Goal: Browse casually: Explore the website without a specific task or goal

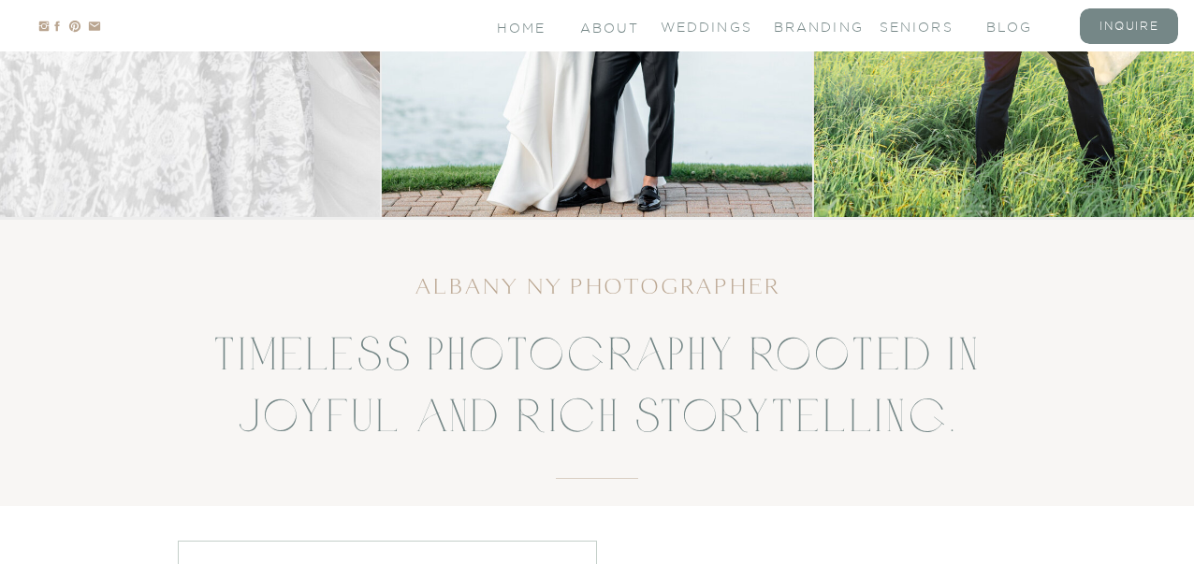
scroll to position [561, 0]
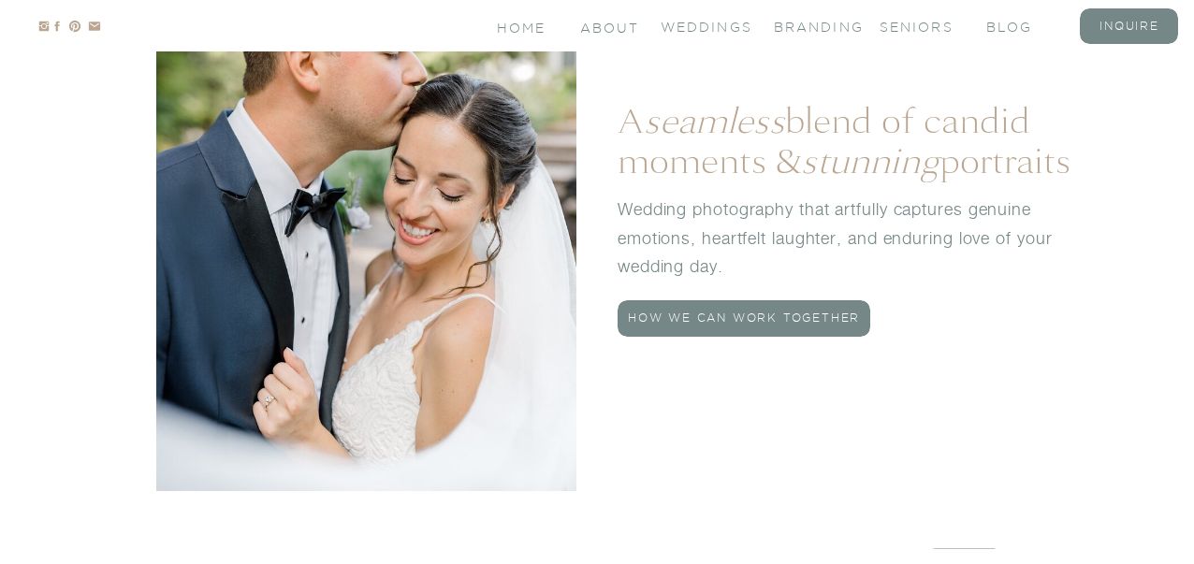
scroll to position [1956, 0]
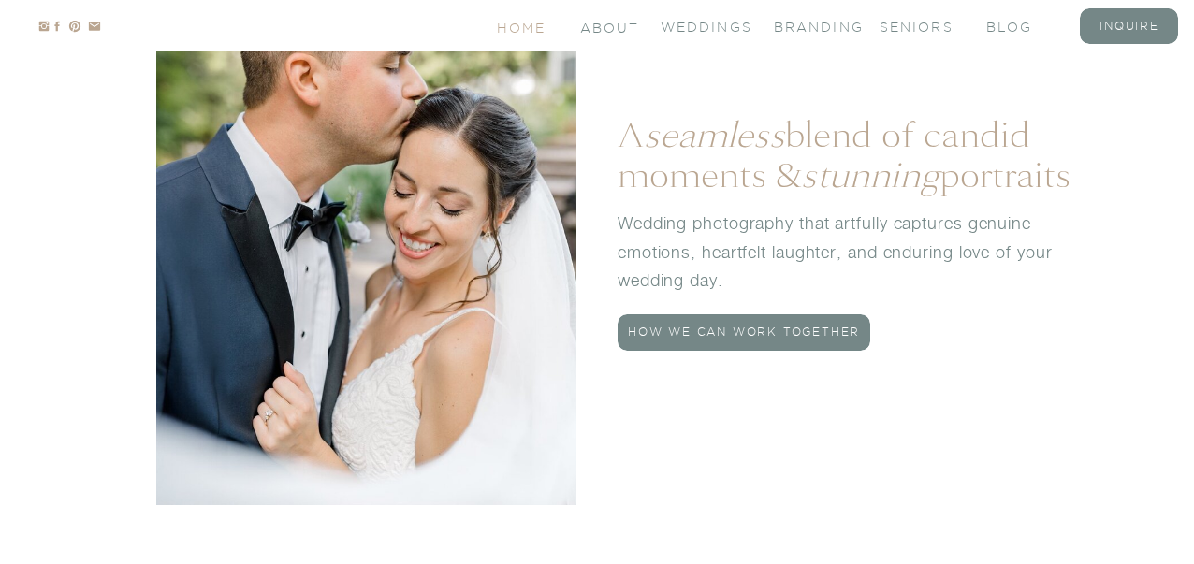
click at [520, 29] on nav "Home" at bounding box center [522, 27] width 51 height 16
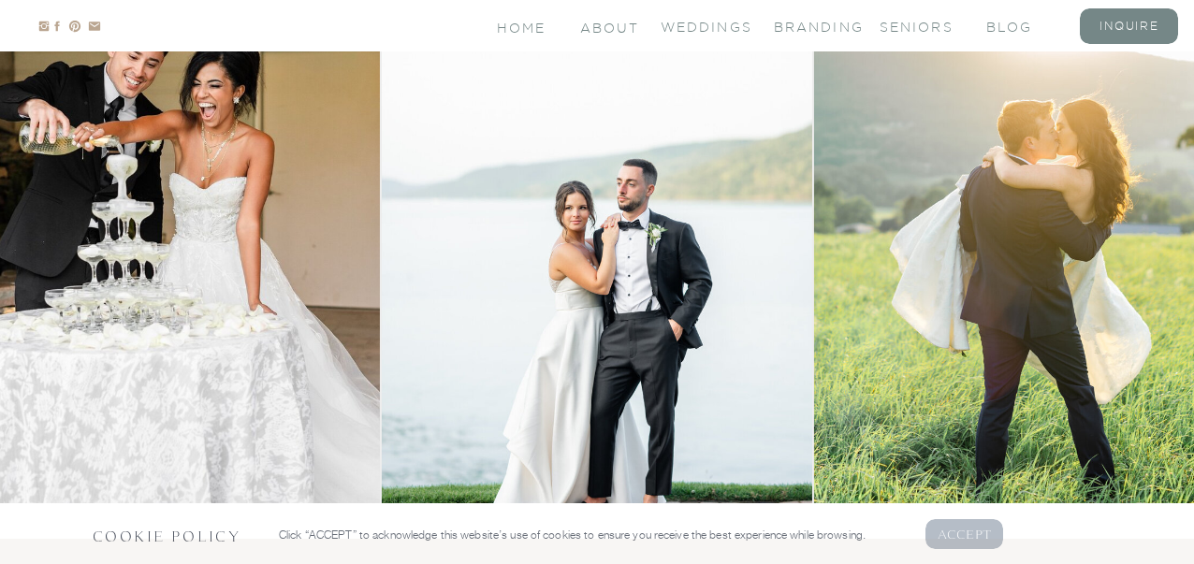
scroll to position [238, 0]
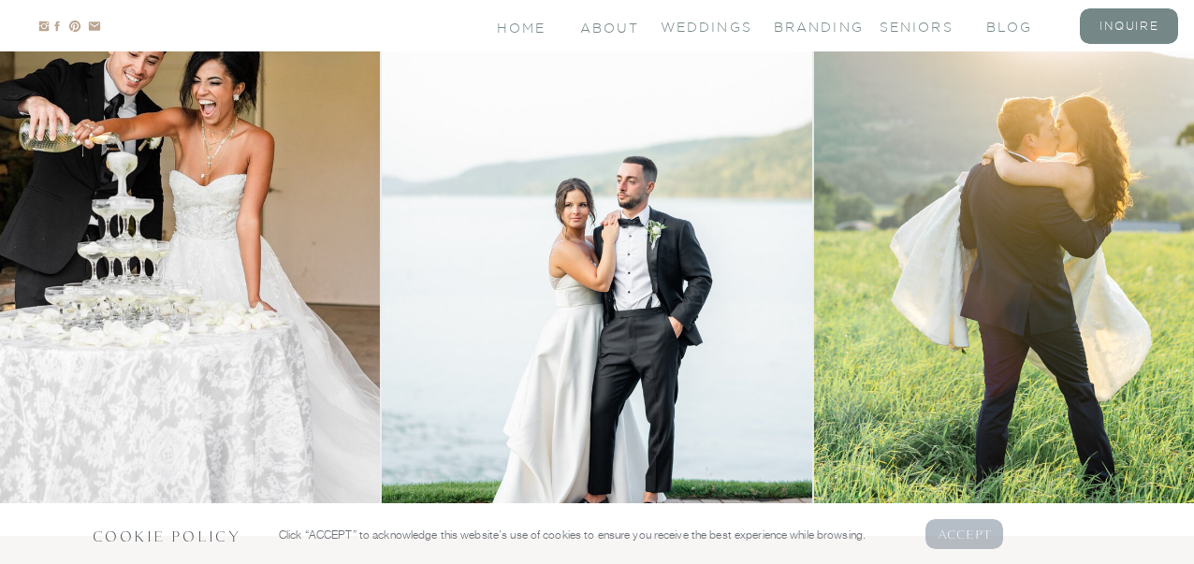
click at [965, 541] on p "AcCEPT" at bounding box center [965, 534] width 54 height 18
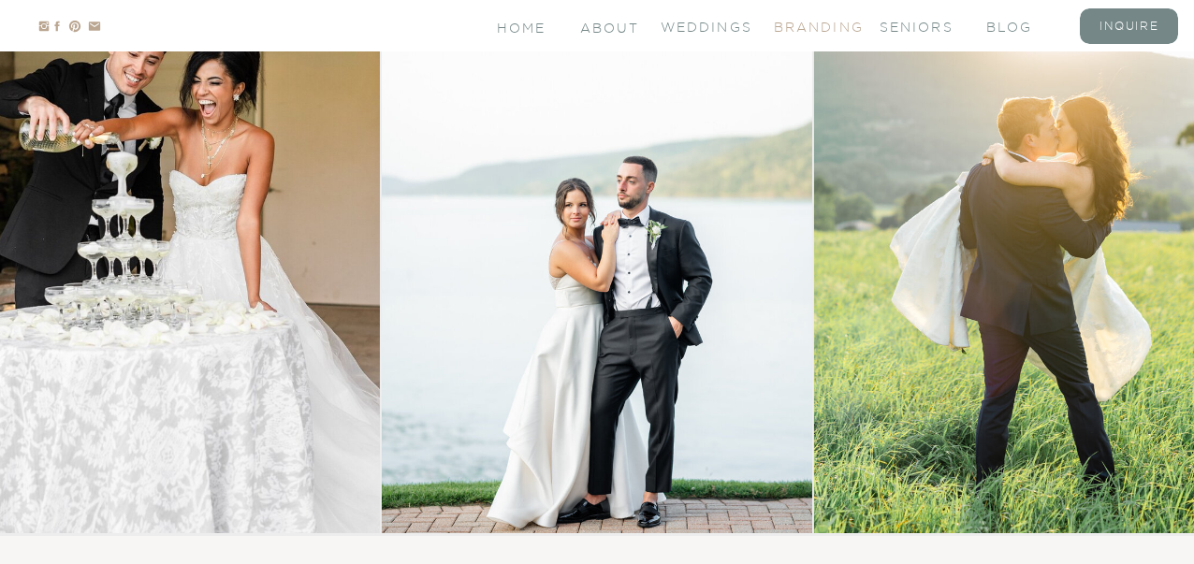
click at [814, 29] on nav "branding" at bounding box center [811, 26] width 75 height 16
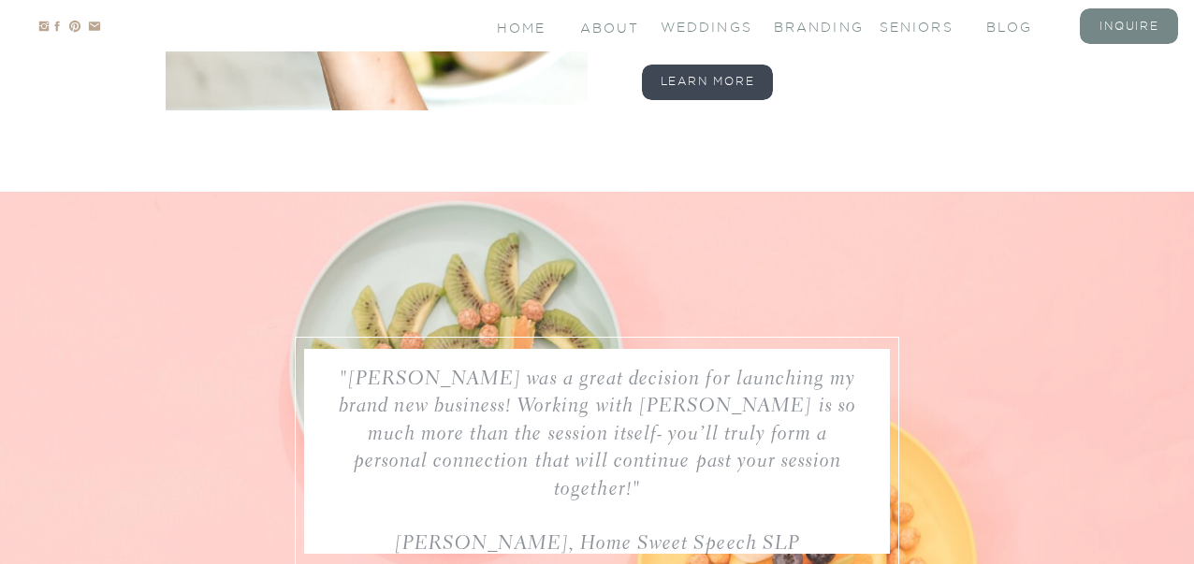
scroll to position [3108, 0]
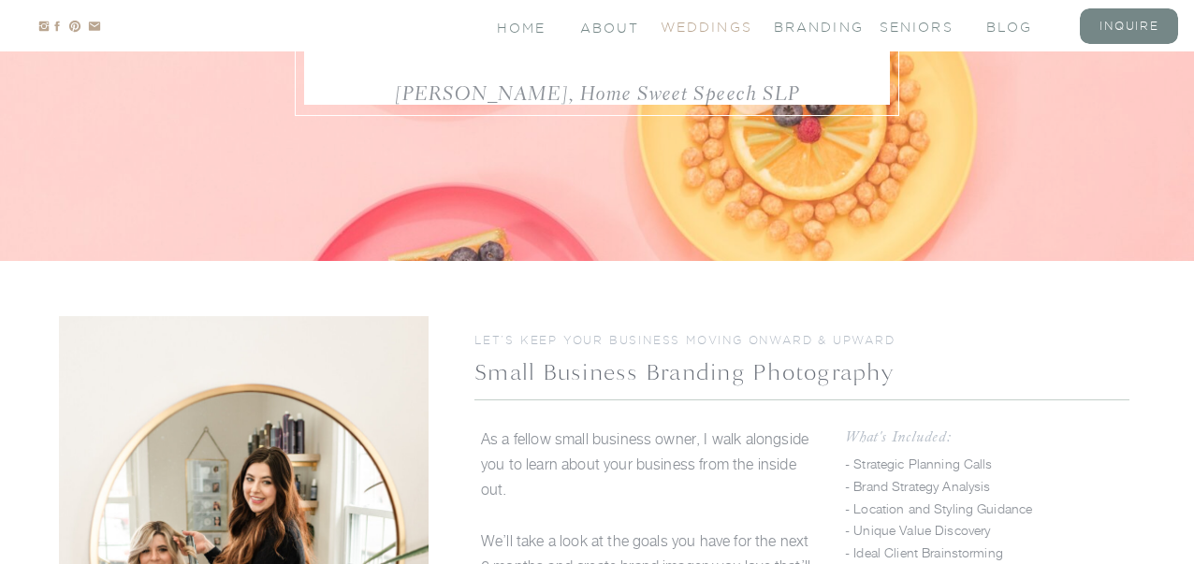
click at [682, 32] on nav "Weddings" at bounding box center [698, 26] width 75 height 16
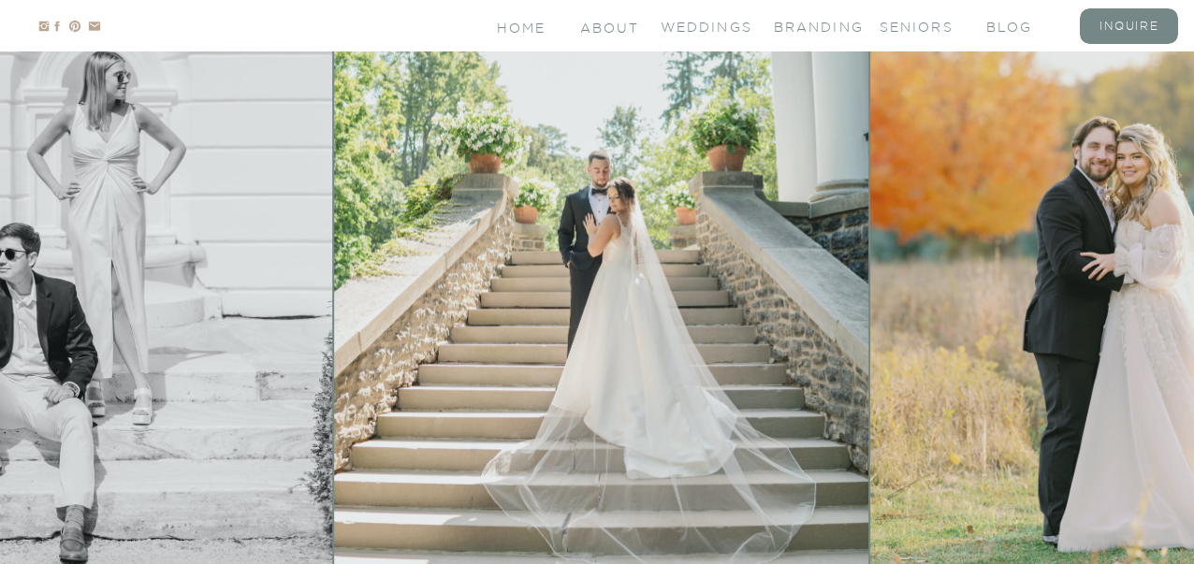
scroll to position [362, 0]
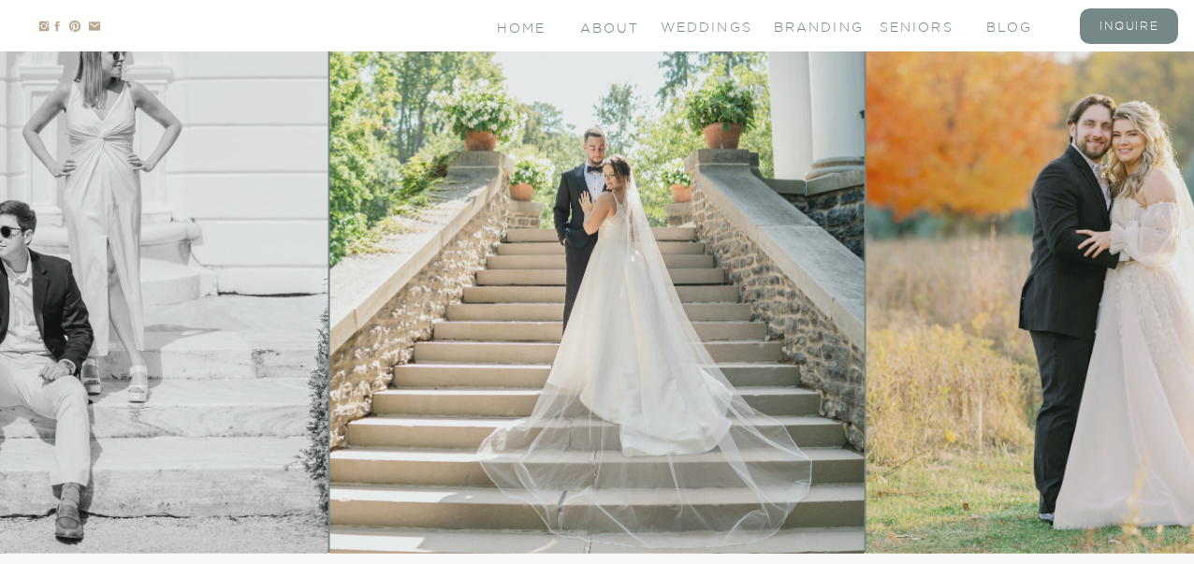
click at [744, 258] on img at bounding box center [597, 180] width 534 height 748
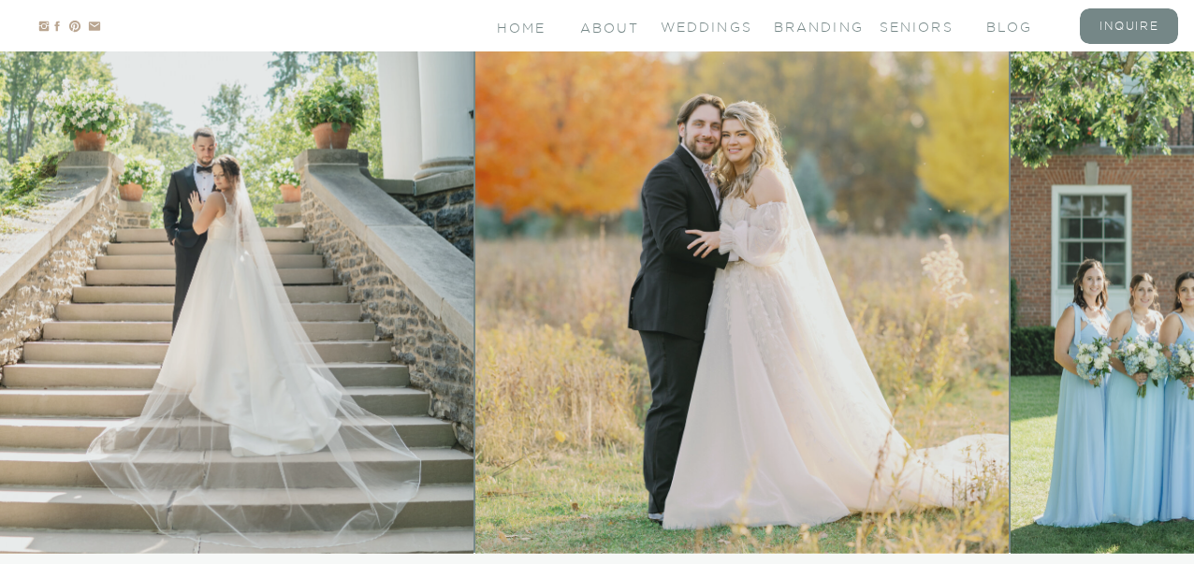
click at [15, 256] on img at bounding box center [206, 180] width 534 height 748
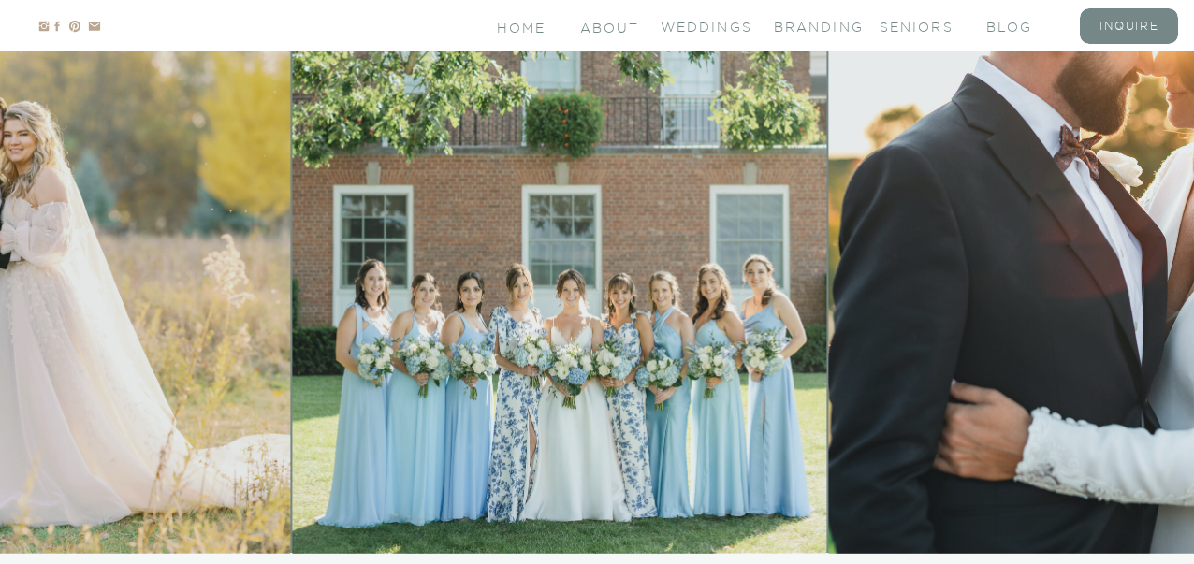
click at [293, 308] on img at bounding box center [560, 180] width 534 height 748
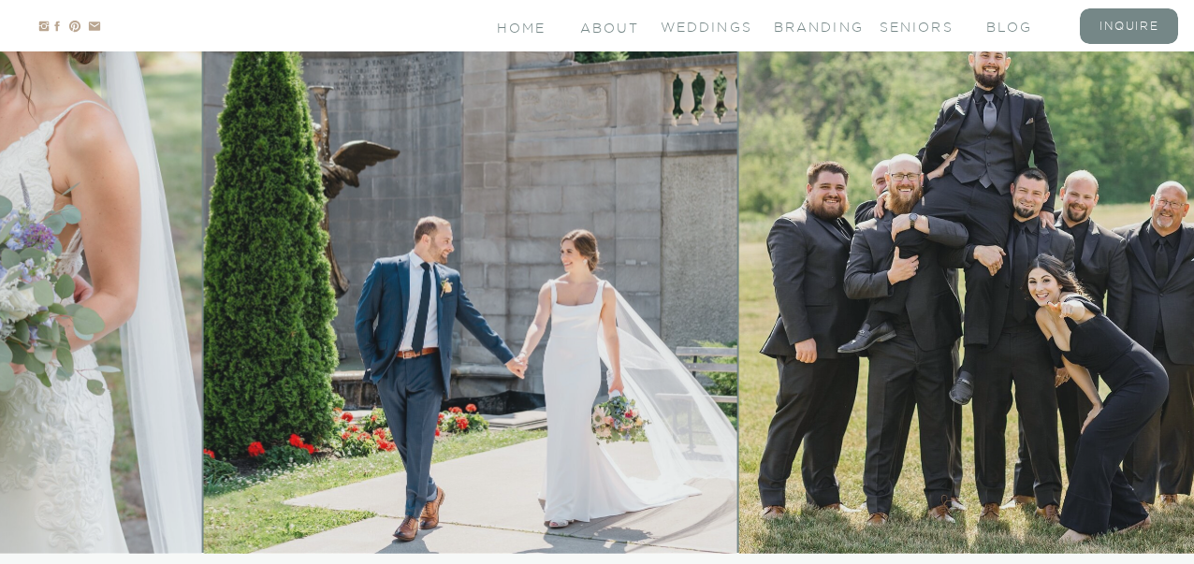
click at [739, 268] on img at bounding box center [1028, 180] width 578 height 748
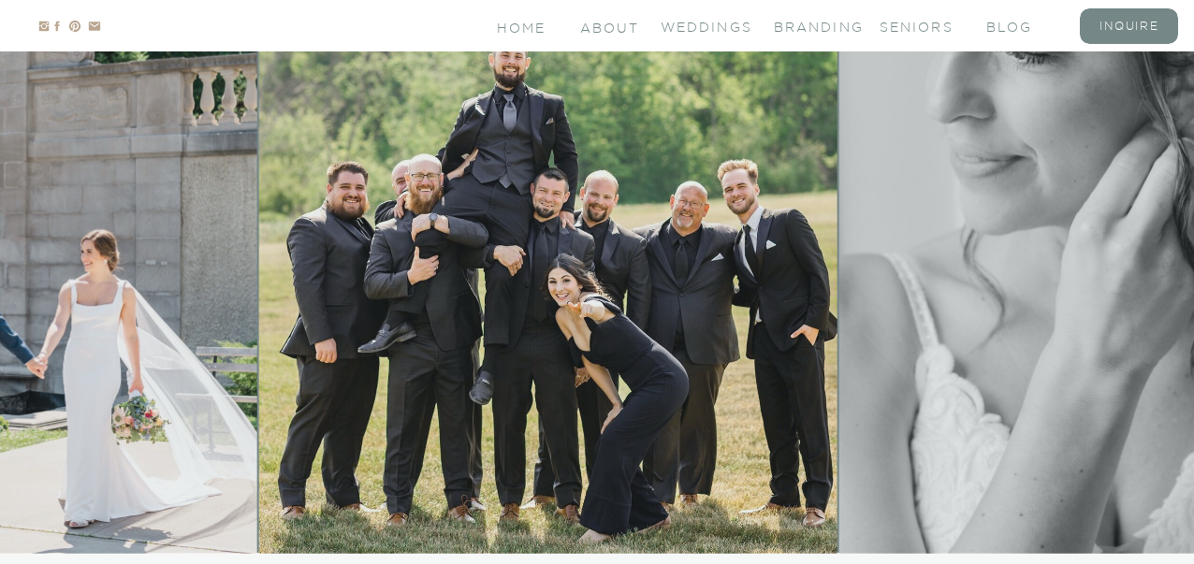
click at [839, 270] on img at bounding box center [1106, 180] width 534 height 748
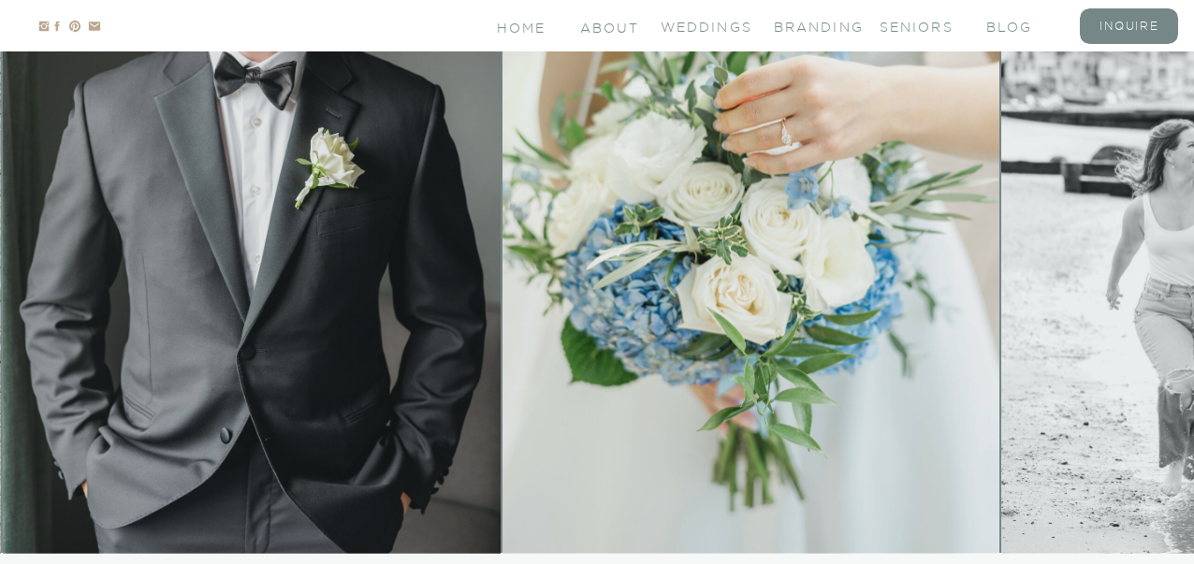
click at [503, 256] on img at bounding box center [752, 180] width 498 height 748
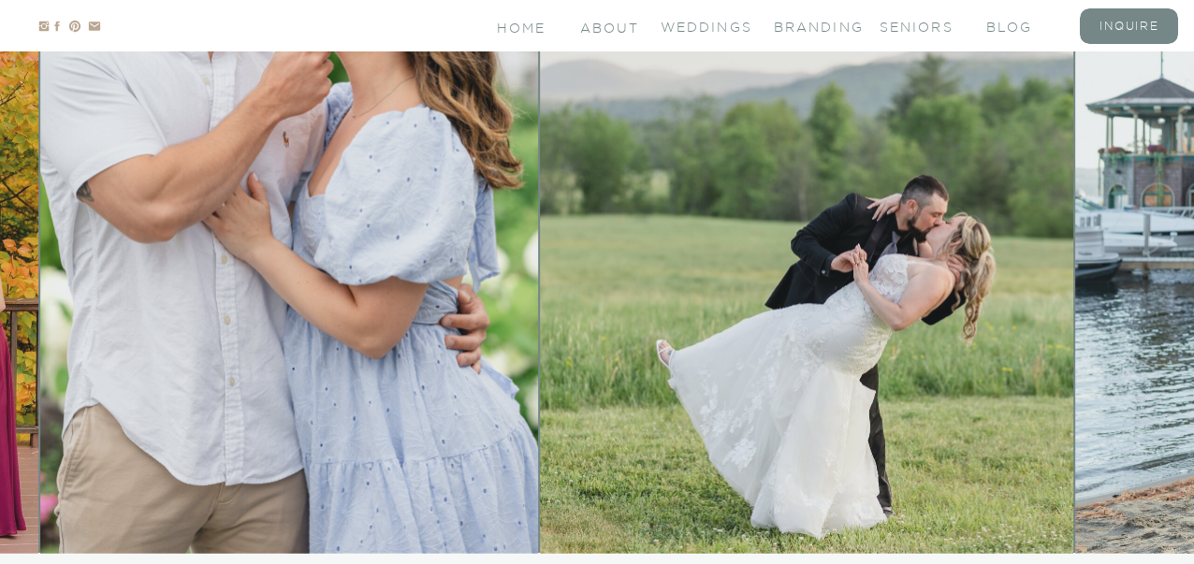
click at [40, 268] on img at bounding box center [289, 180] width 498 height 748
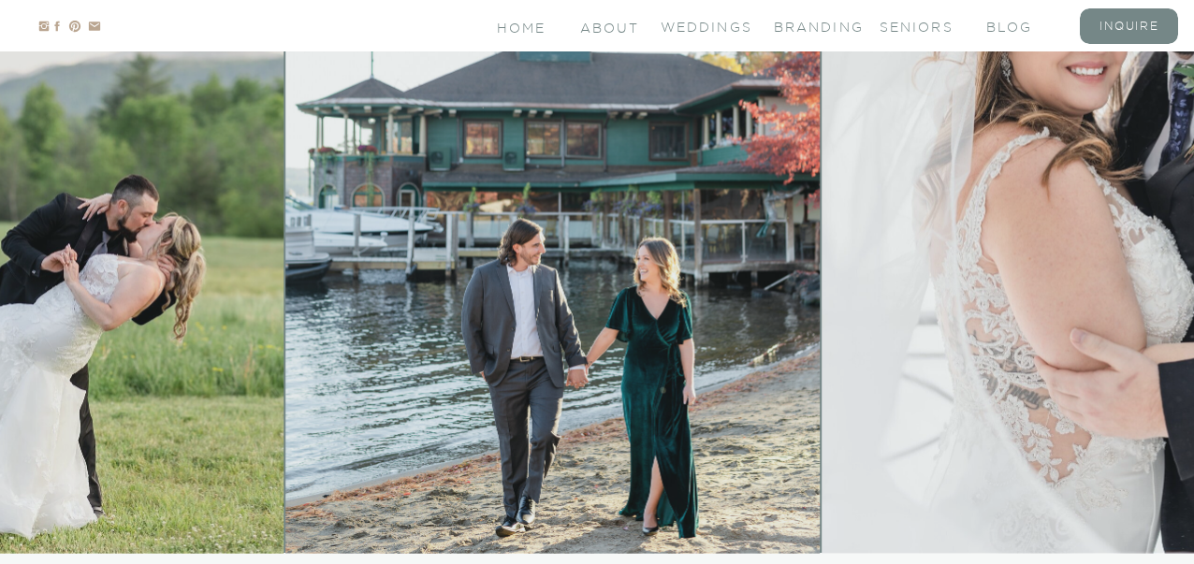
click at [822, 327] on img at bounding box center [1089, 180] width 534 height 748
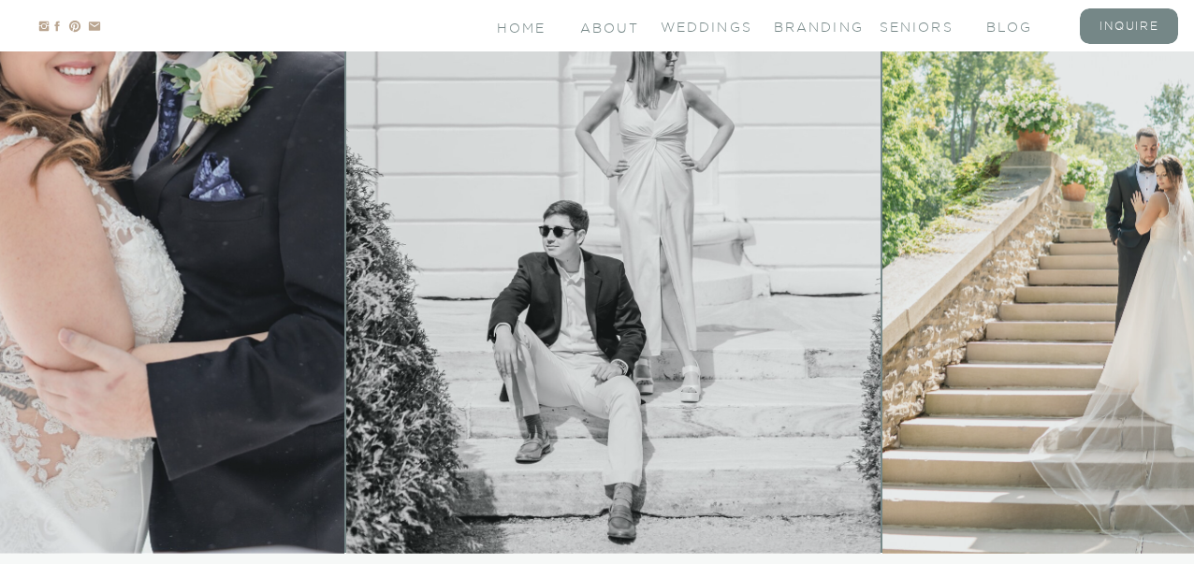
click at [882, 304] on img at bounding box center [1149, 180] width 534 height 748
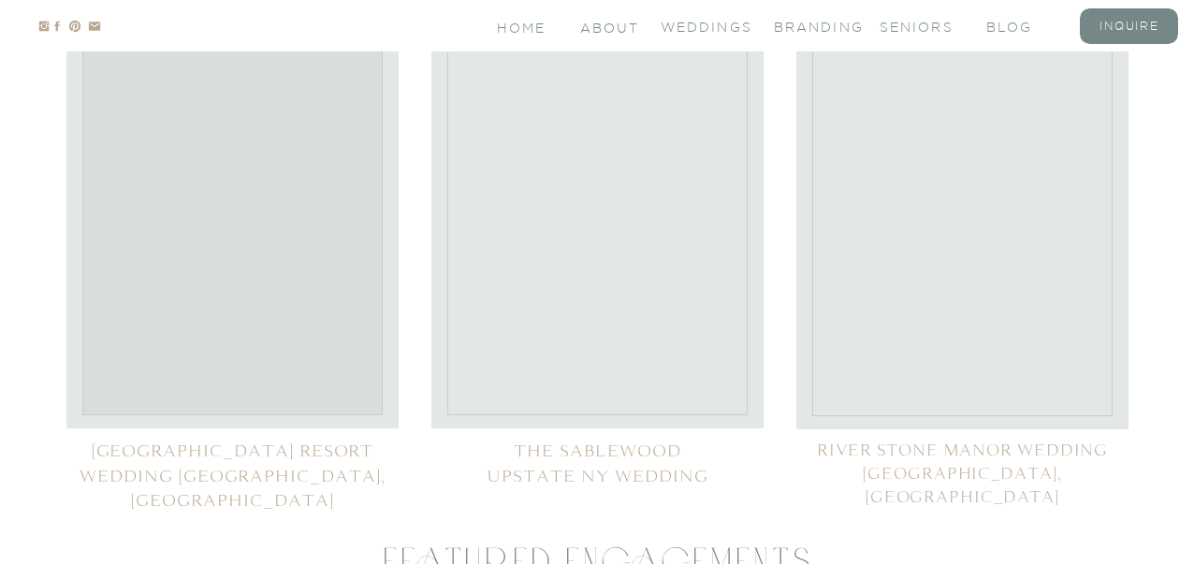
scroll to position [8531, 0]
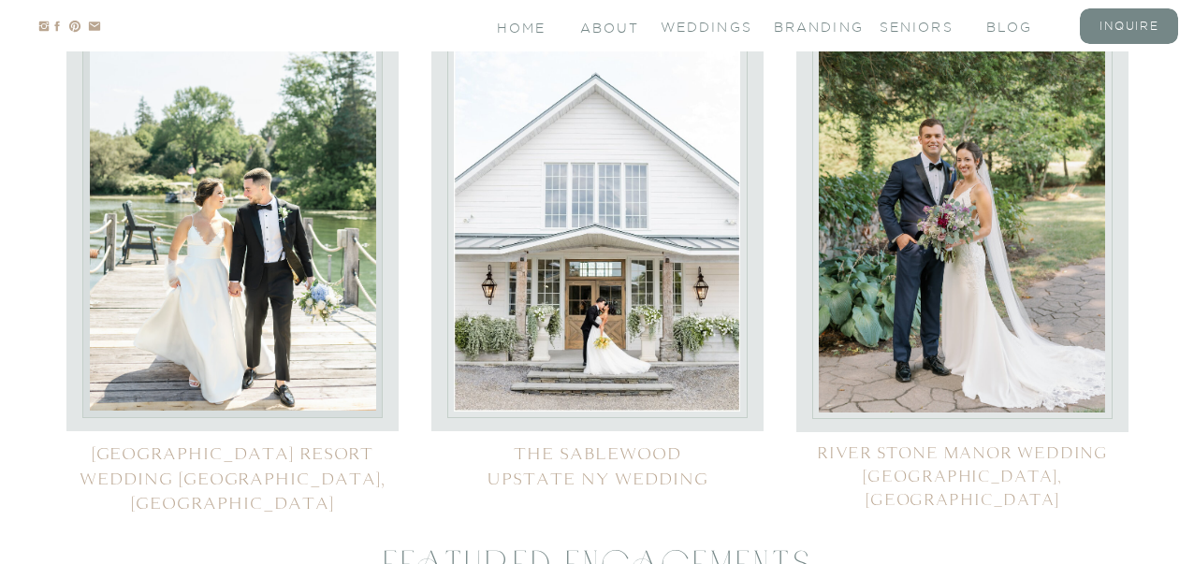
click at [255, 252] on div at bounding box center [233, 210] width 286 height 401
click at [714, 210] on div at bounding box center [597, 211] width 286 height 401
